Goal: Information Seeking & Learning: Learn about a topic

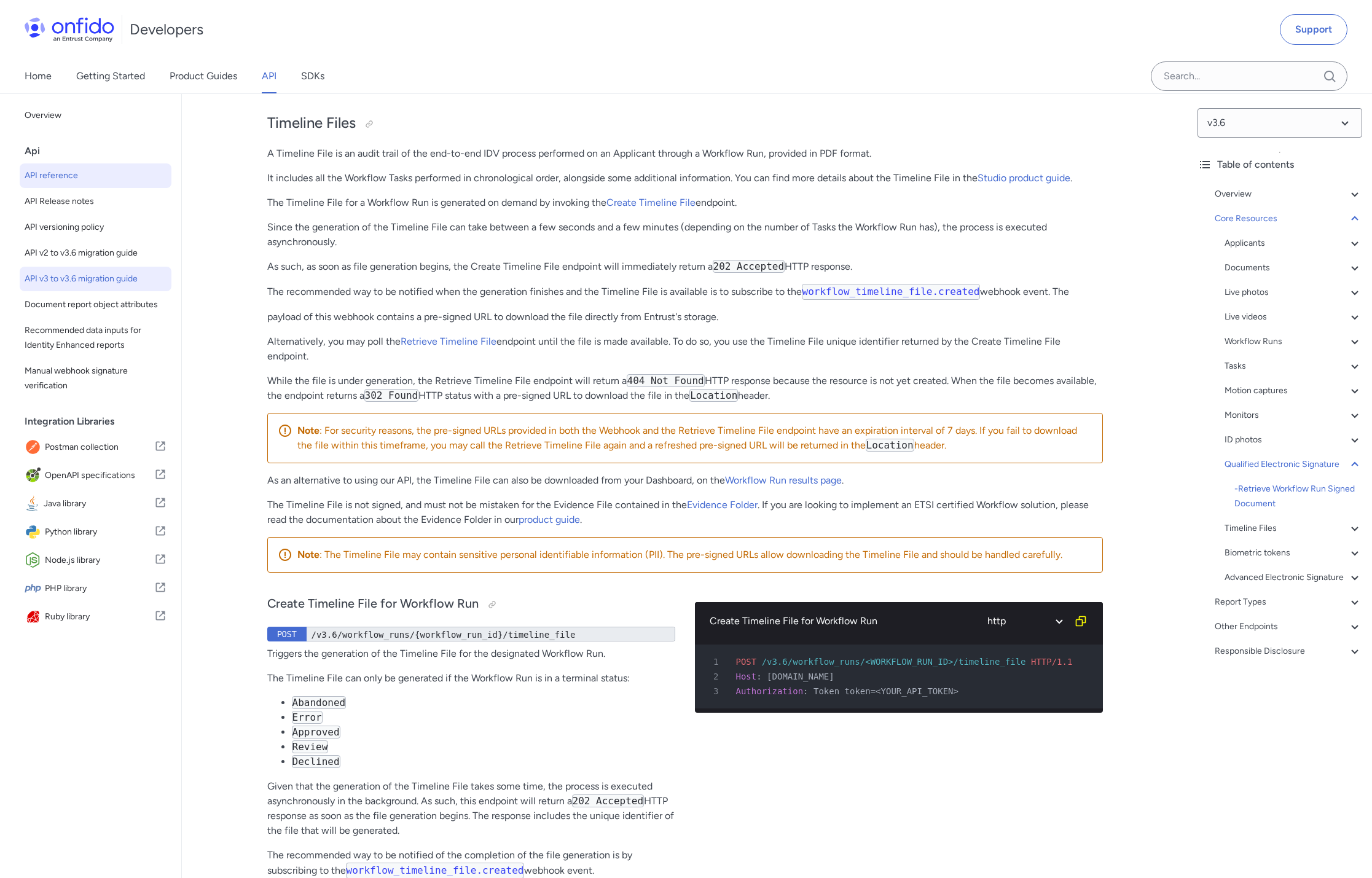
scroll to position [91030, 0]
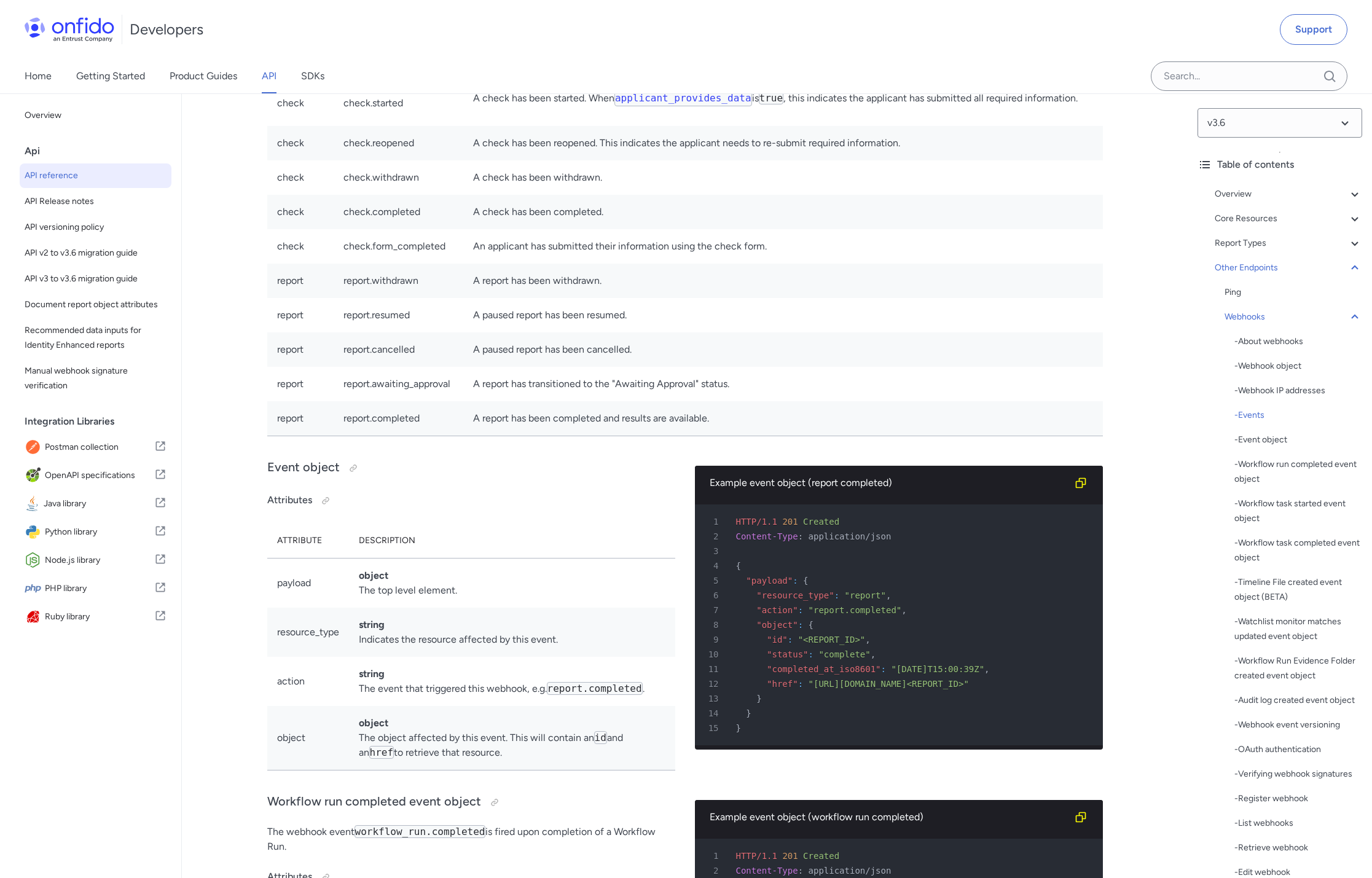
scroll to position [91445, 0]
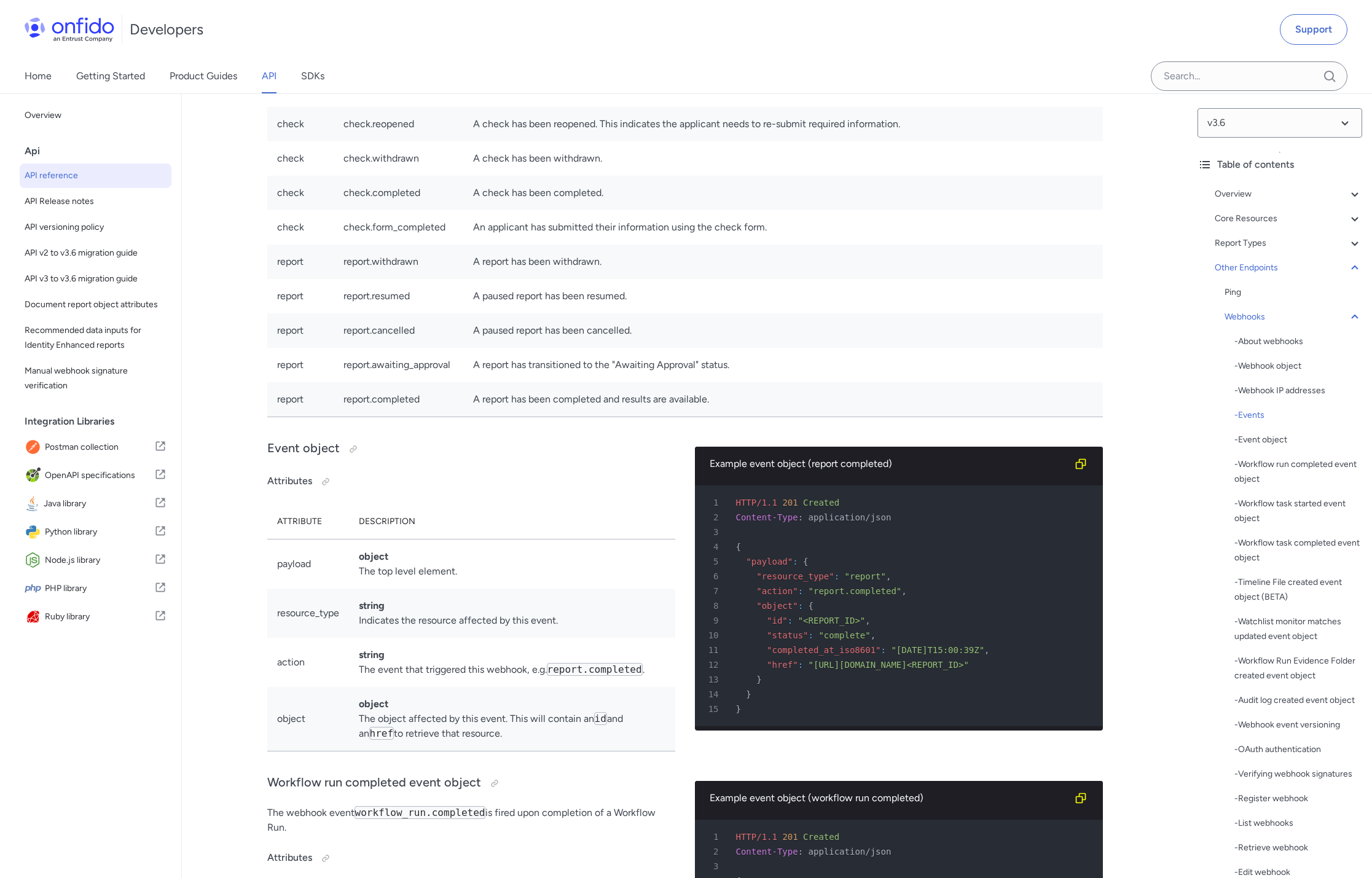
drag, startPoint x: 279, startPoint y: 343, endPoint x: 966, endPoint y: 530, distance: 712.0
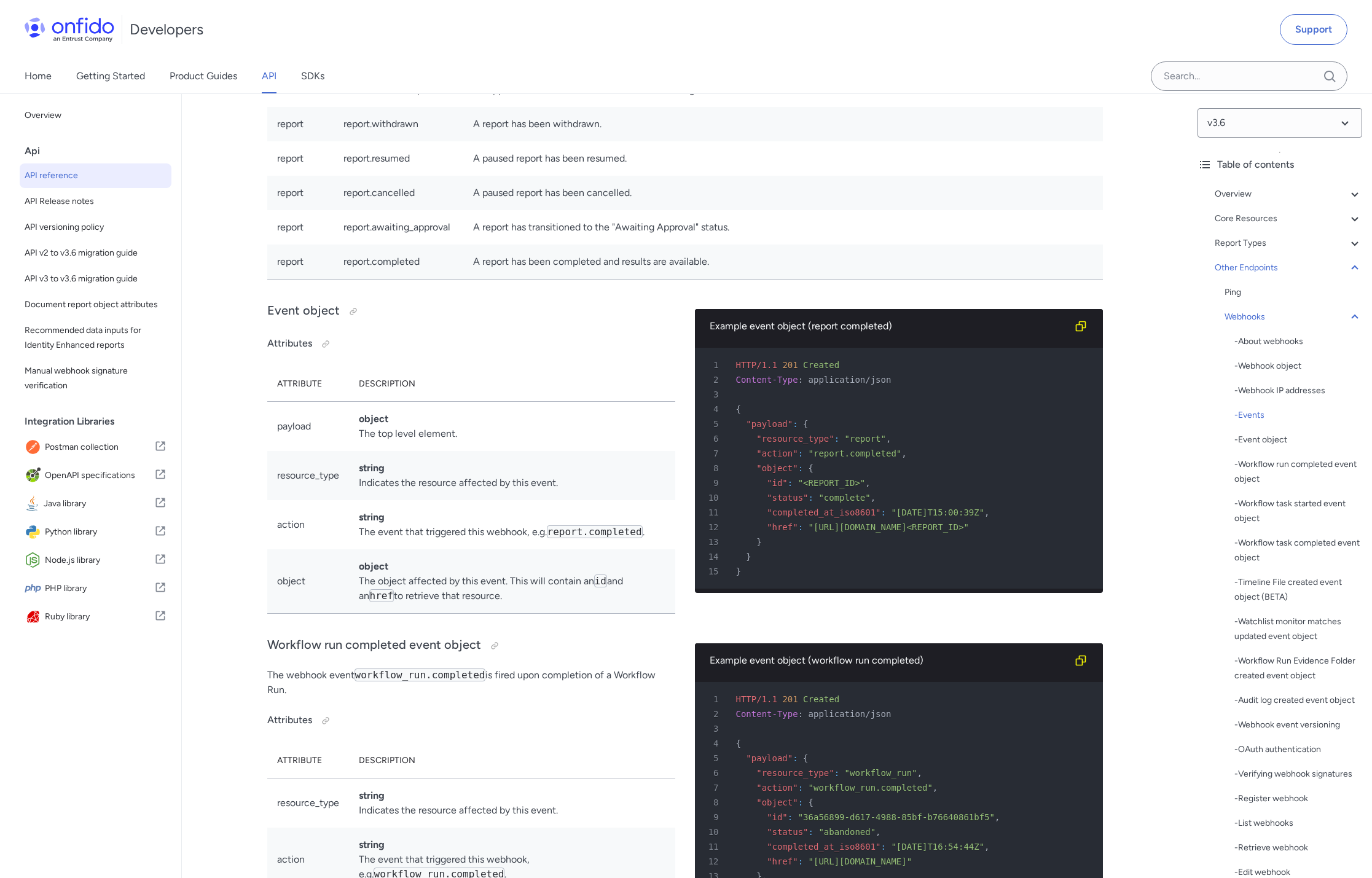
scroll to position [91585, 0]
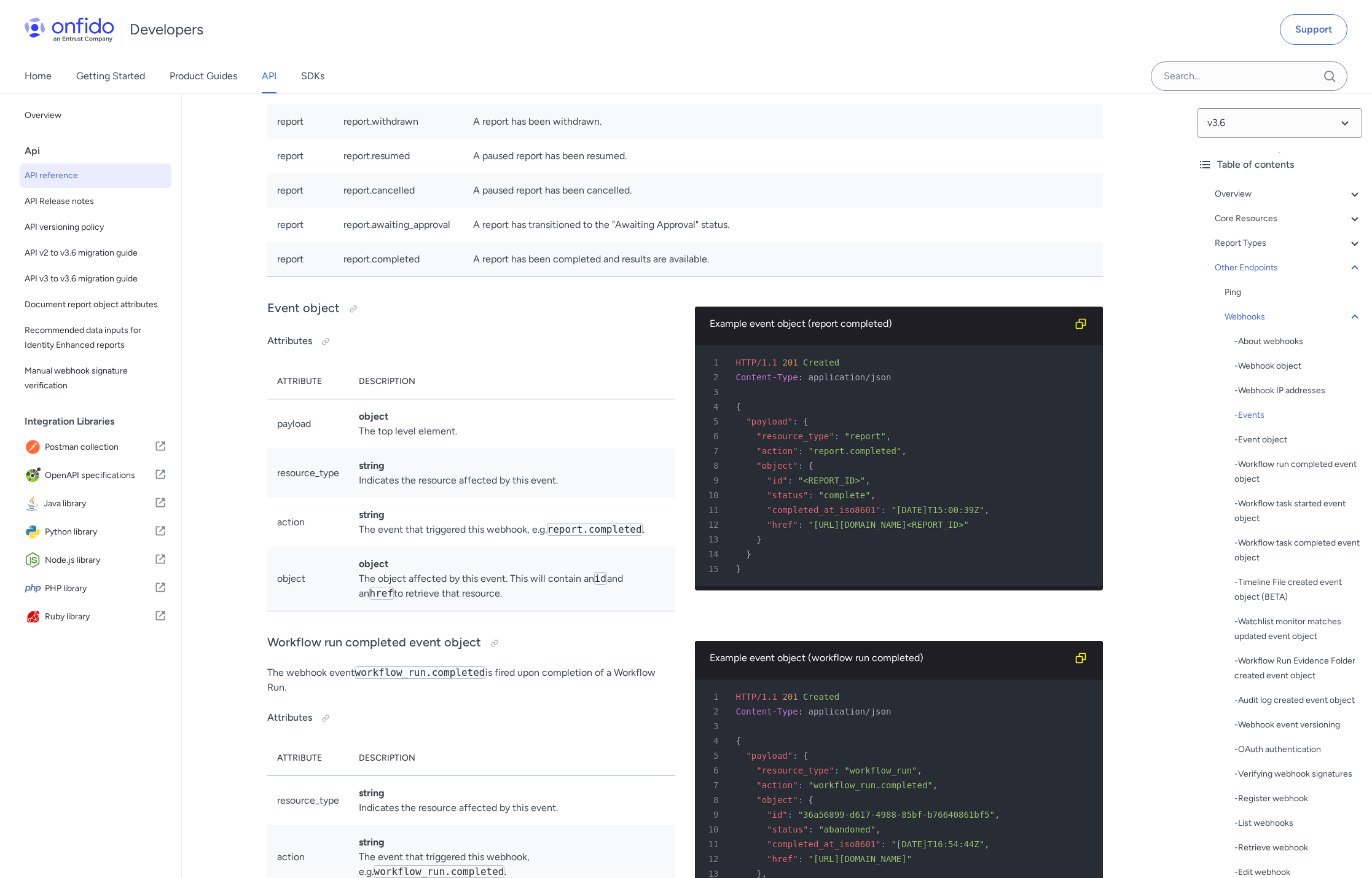
drag, startPoint x: 588, startPoint y: 217, endPoint x: 483, endPoint y: 210, distance: 105.2
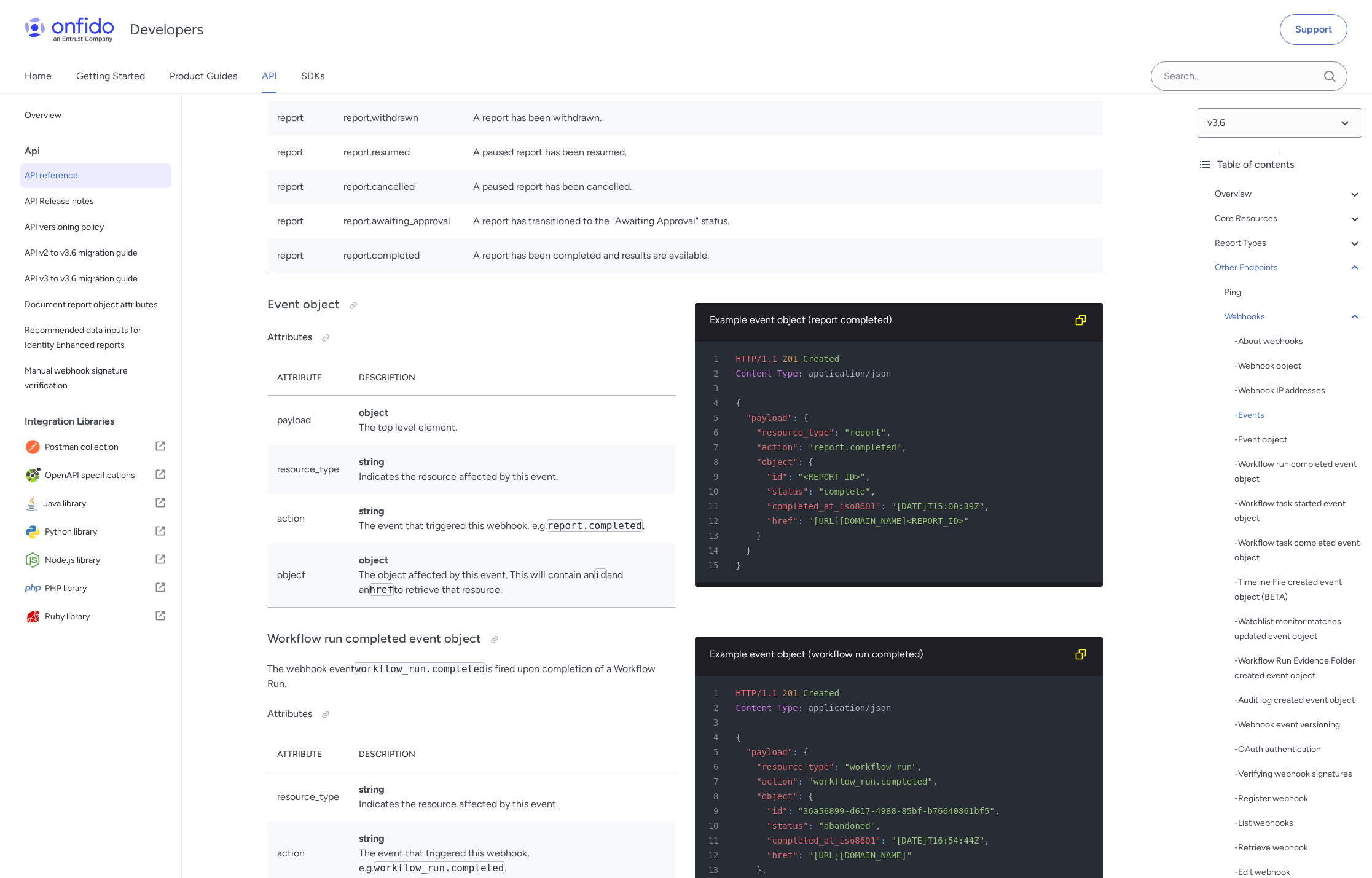
drag, startPoint x: 591, startPoint y: 309, endPoint x: 482, endPoint y: 310, distance: 109.0
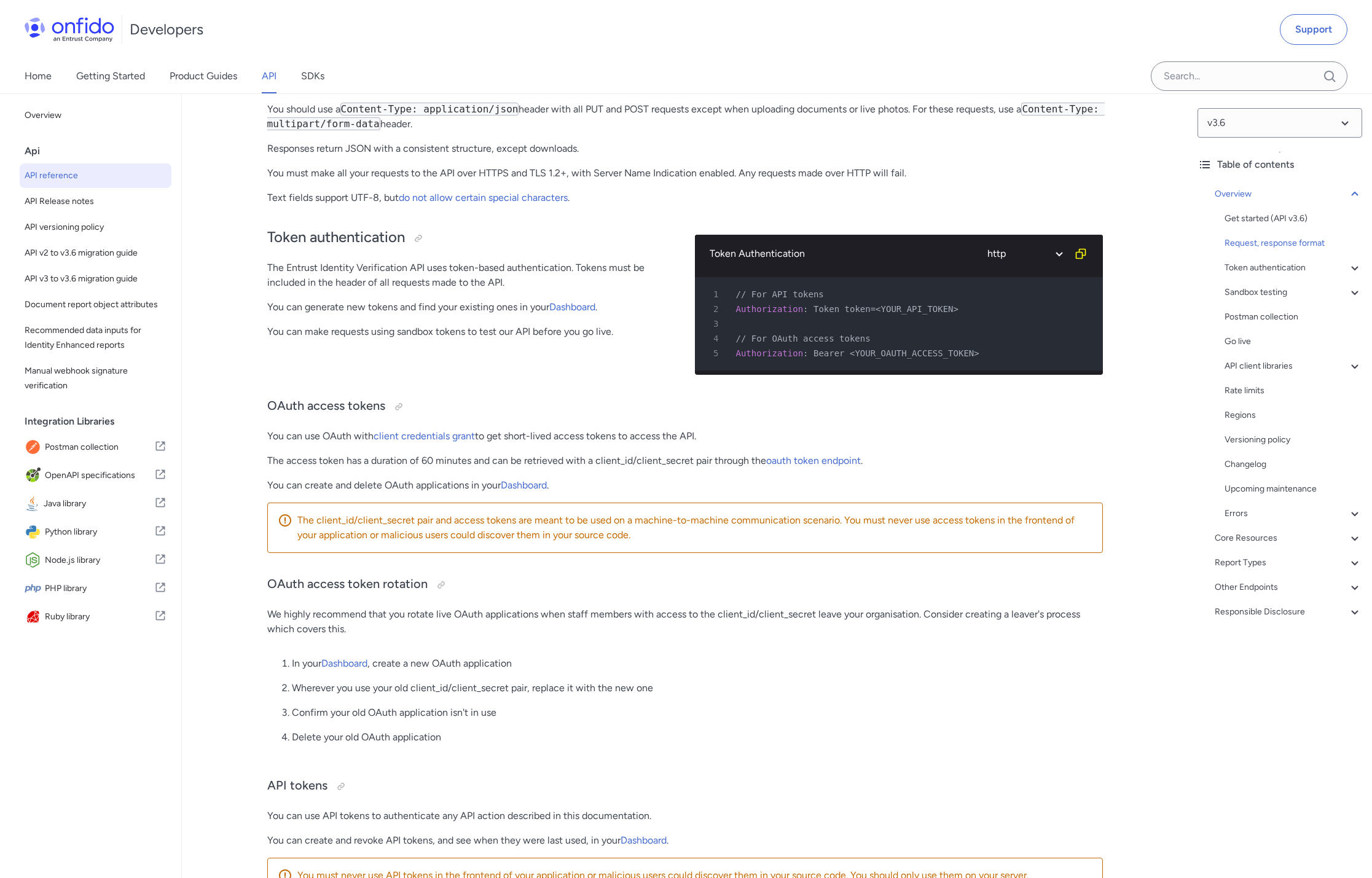
scroll to position [91030, 0]
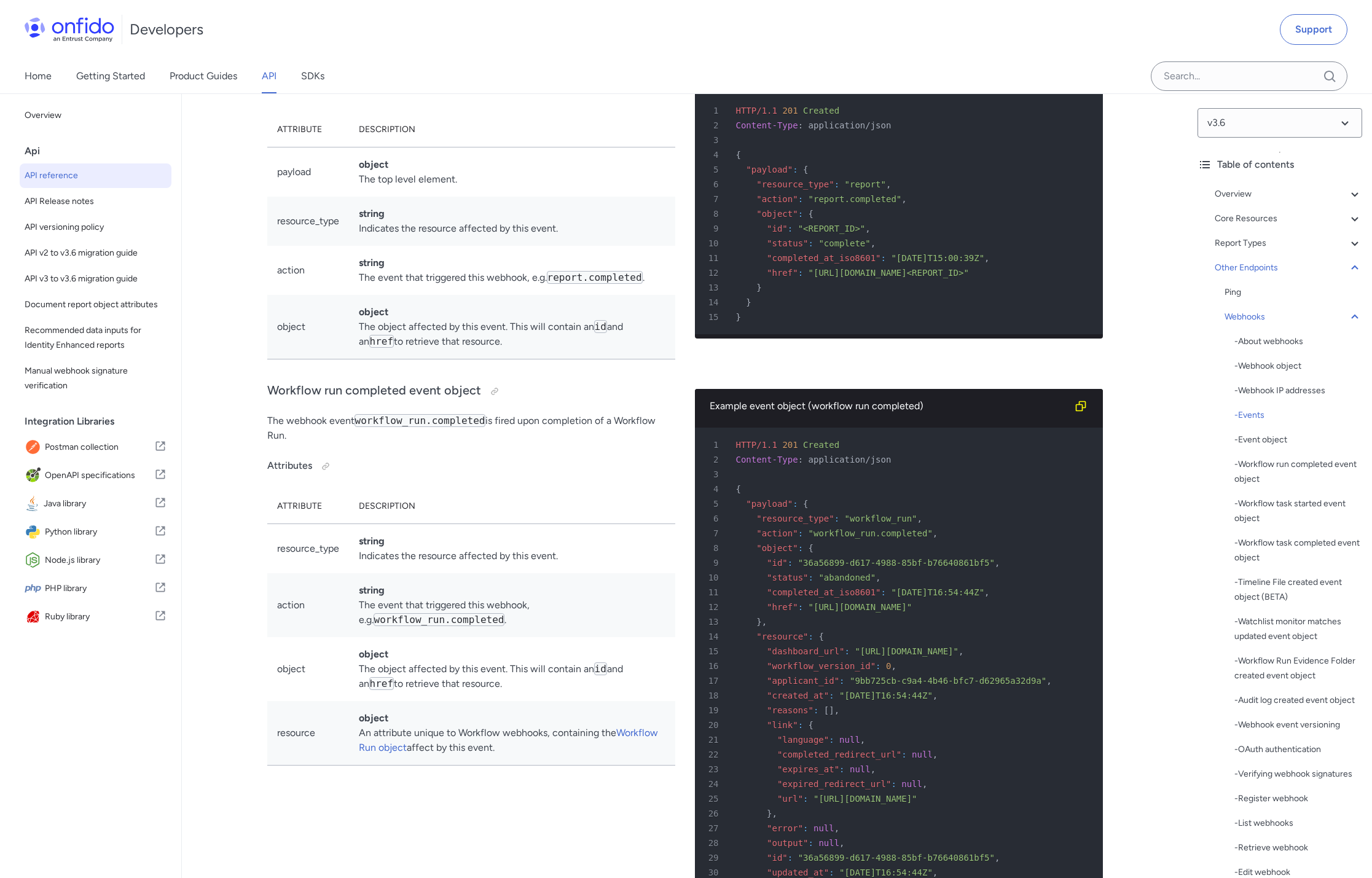
scroll to position [91841, 0]
